Goal: Transaction & Acquisition: Subscribe to service/newsletter

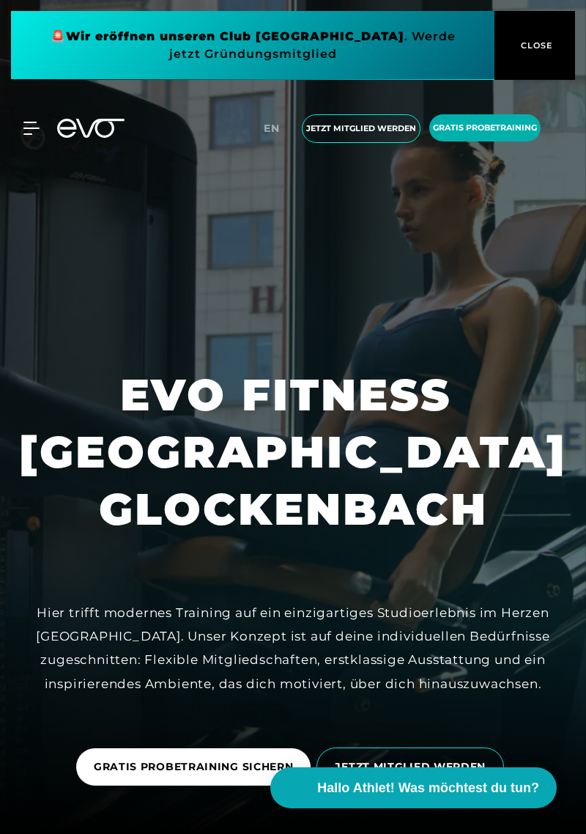
scroll to position [18, 0]
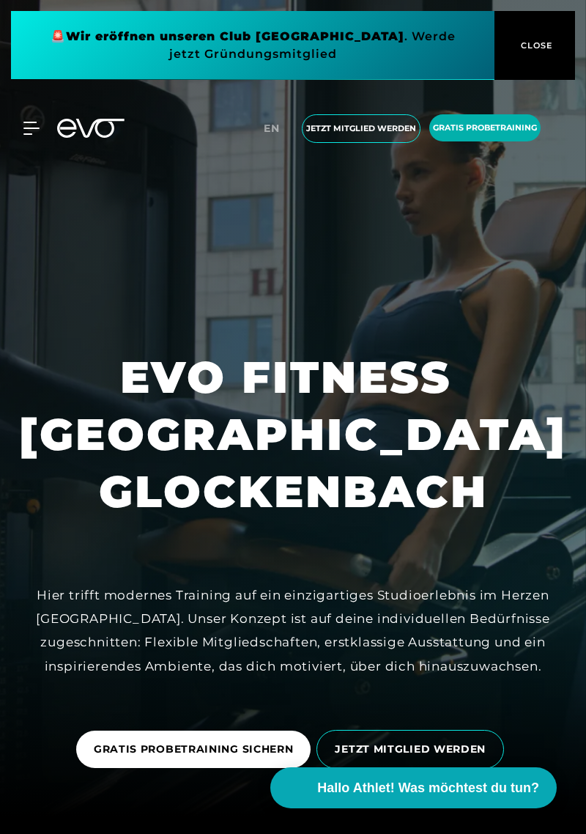
click at [23, 122] on icon at bounding box center [30, 128] width 15 height 12
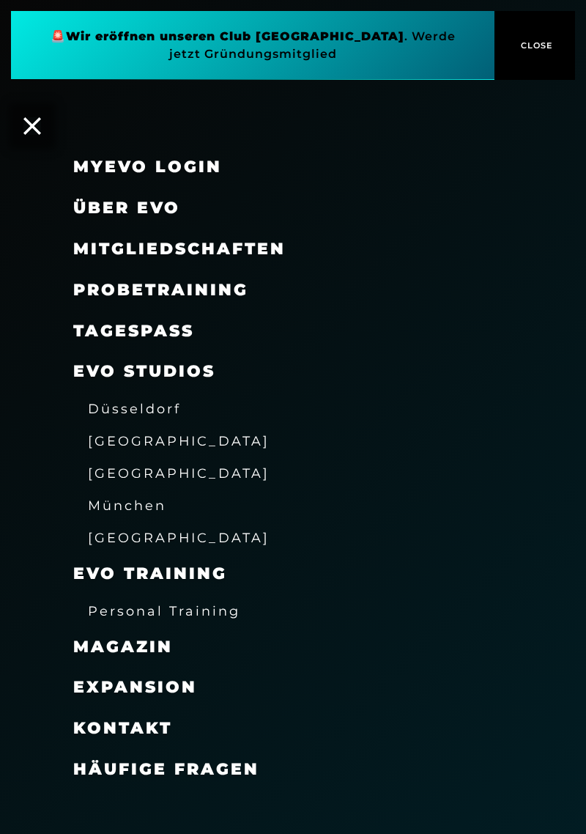
click at [149, 512] on span "München" at bounding box center [127, 504] width 78 height 15
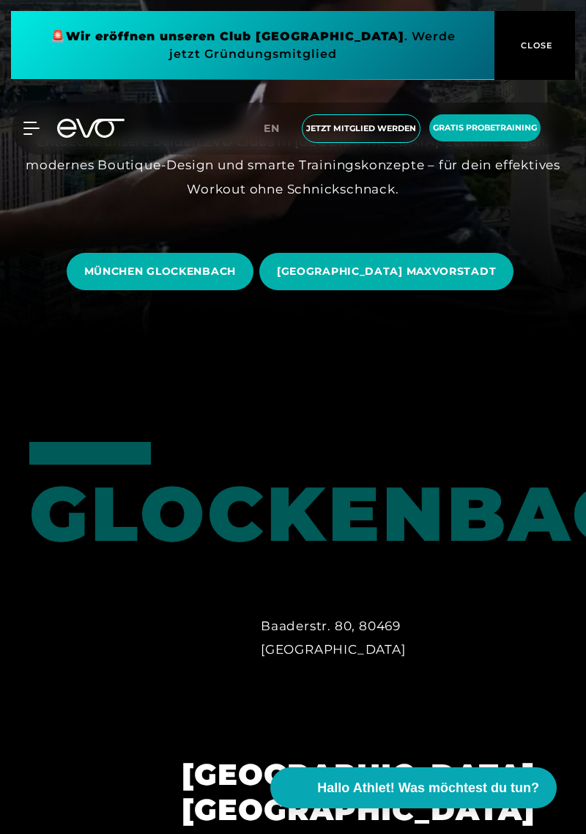
scroll to position [497, 0]
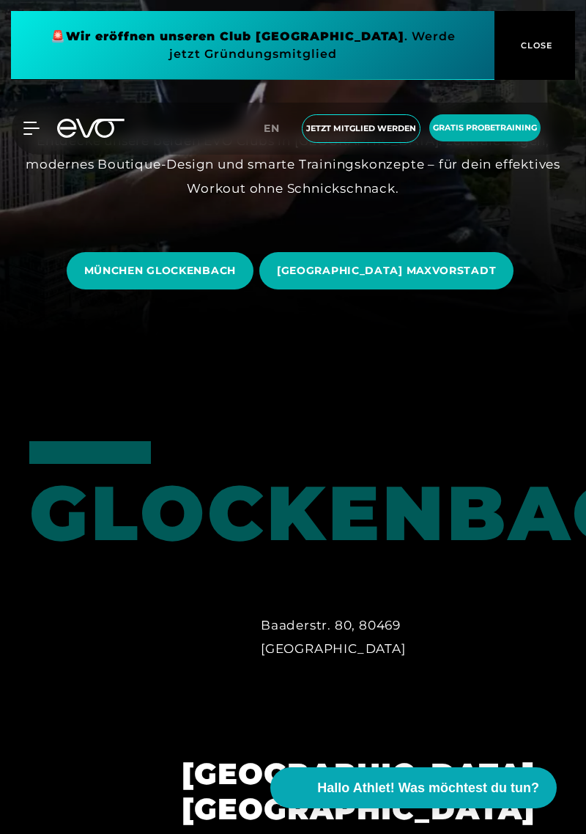
click at [215, 278] on span "MÜNCHEN GLOCKENBACH" at bounding box center [160, 270] width 152 height 15
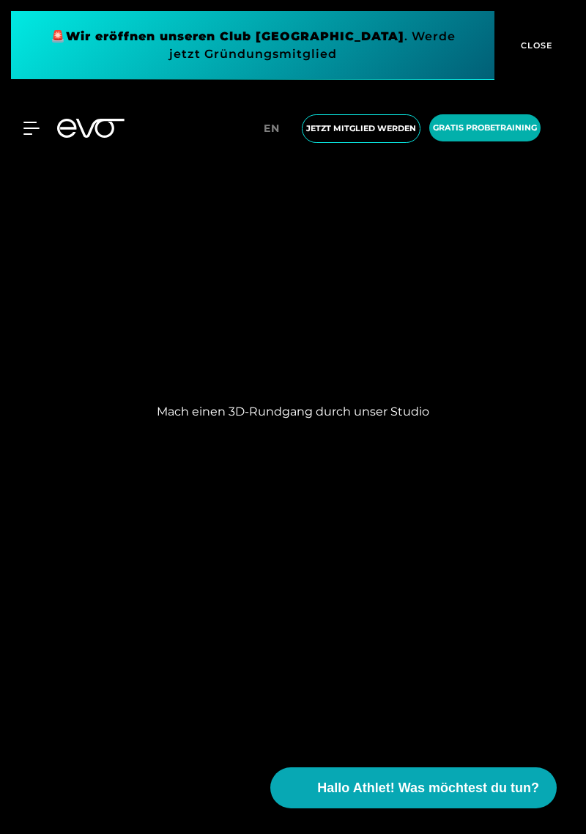
scroll to position [1604, 0]
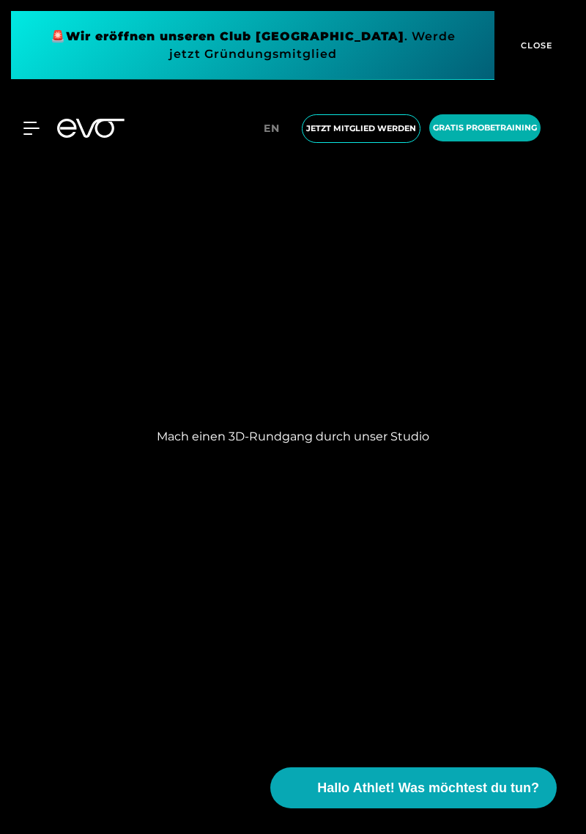
click at [369, 137] on span "Jetzt Mitglied werden" at bounding box center [361, 128] width 119 height 29
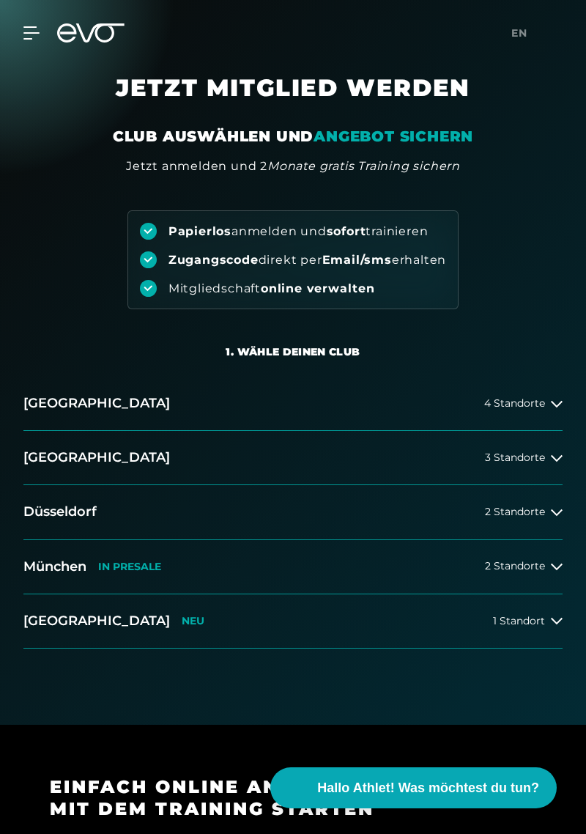
click at [562, 564] on icon at bounding box center [557, 566] width 12 height 7
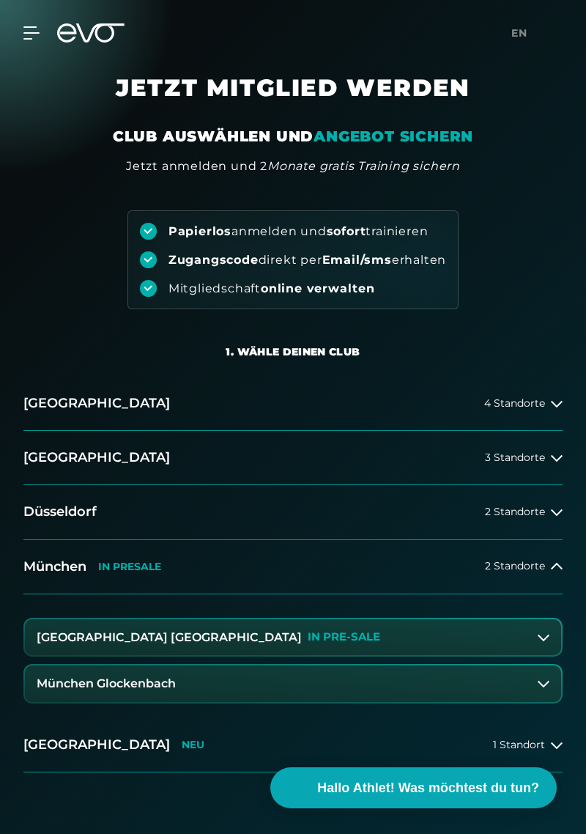
click at [432, 690] on button "München Glockenbach" at bounding box center [293, 683] width 536 height 37
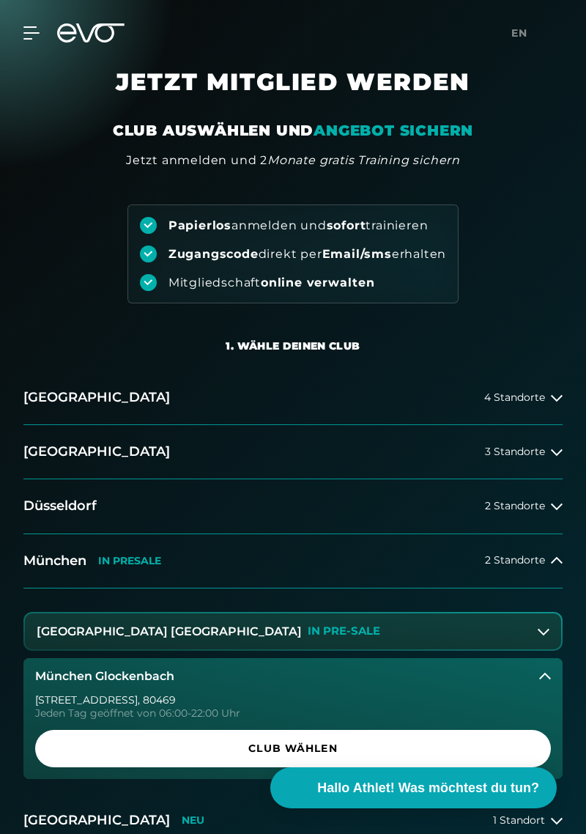
click at [414, 747] on span "Club wählen" at bounding box center [293, 748] width 481 height 15
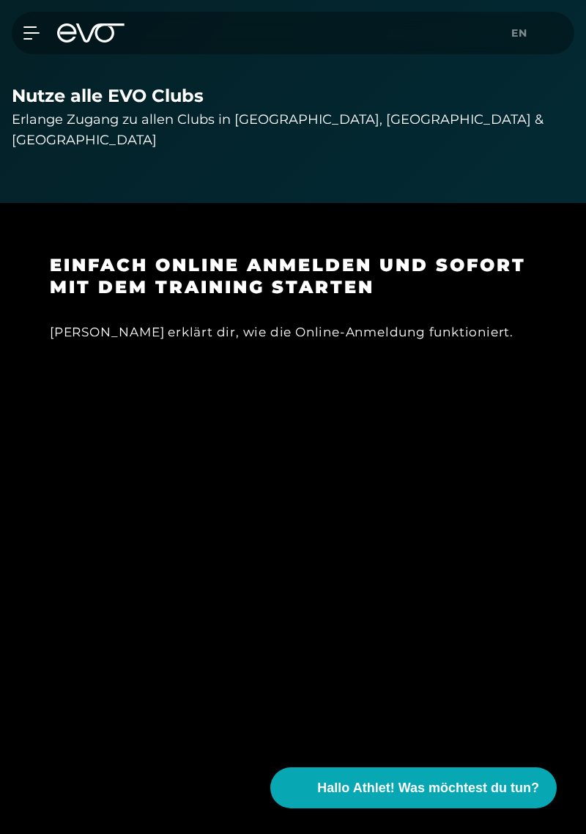
scroll to position [1810, 0]
